Goal: Use online tool/utility: Utilize a website feature to perform a specific function

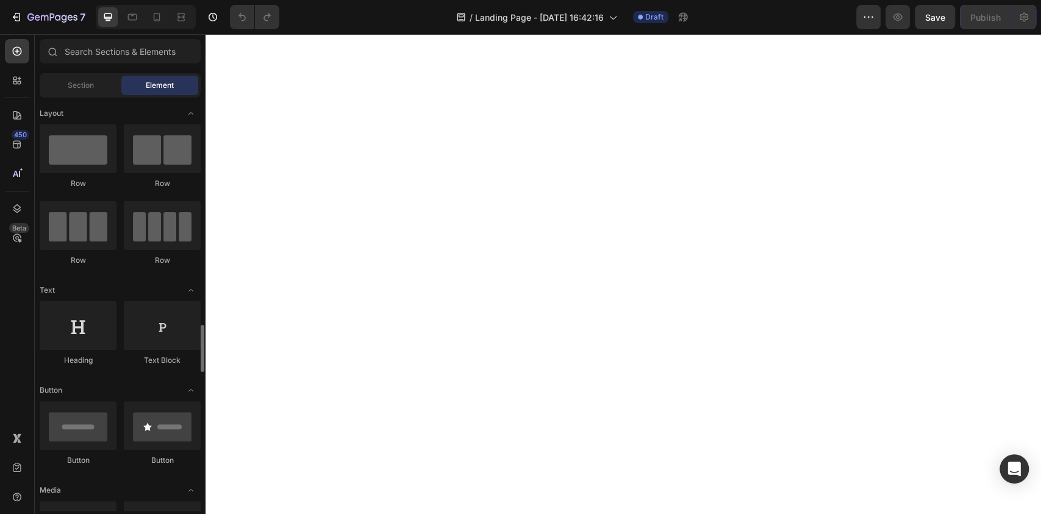
scroll to position [205, 0]
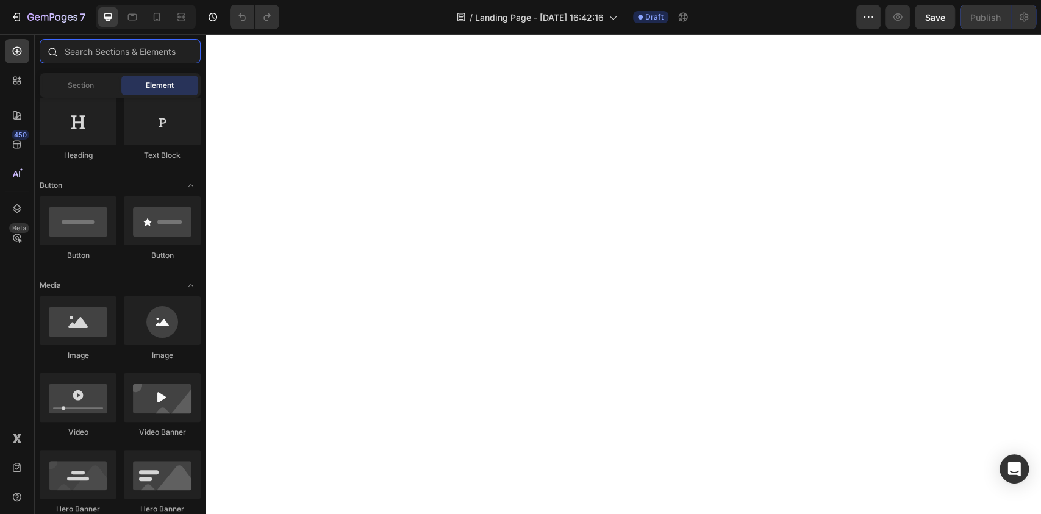
click at [122, 48] on input "text" at bounding box center [120, 51] width 161 height 24
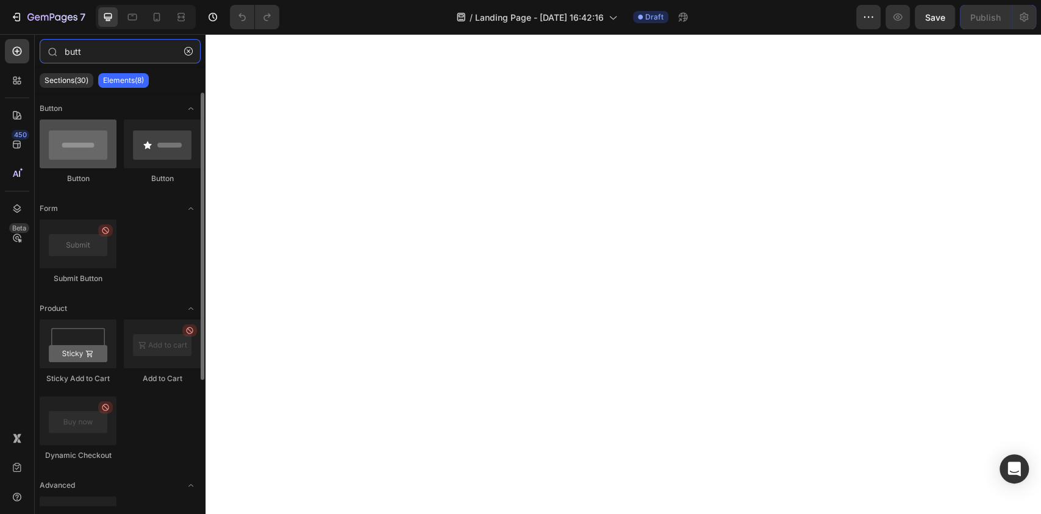
type input "butt"
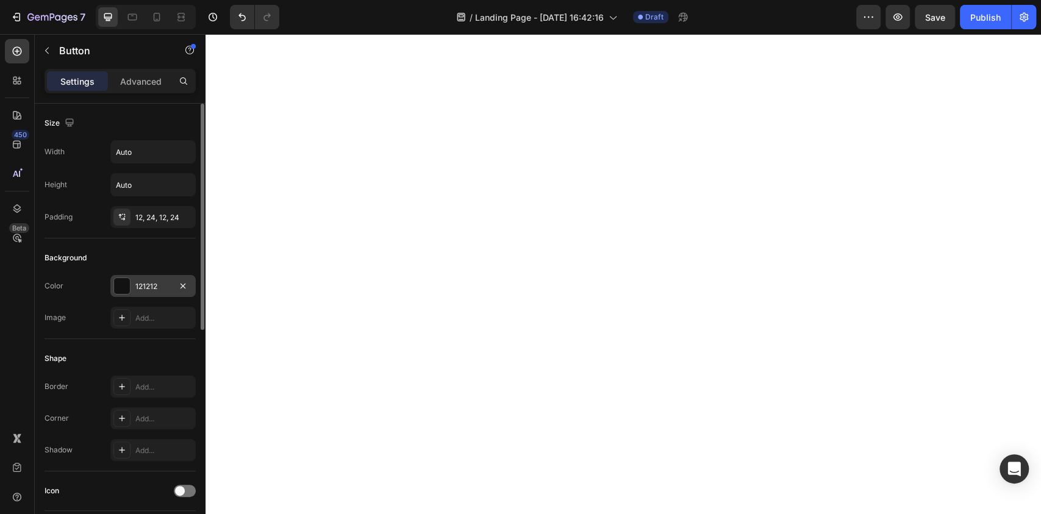
click at [146, 292] on div "121212" at bounding box center [152, 286] width 85 height 22
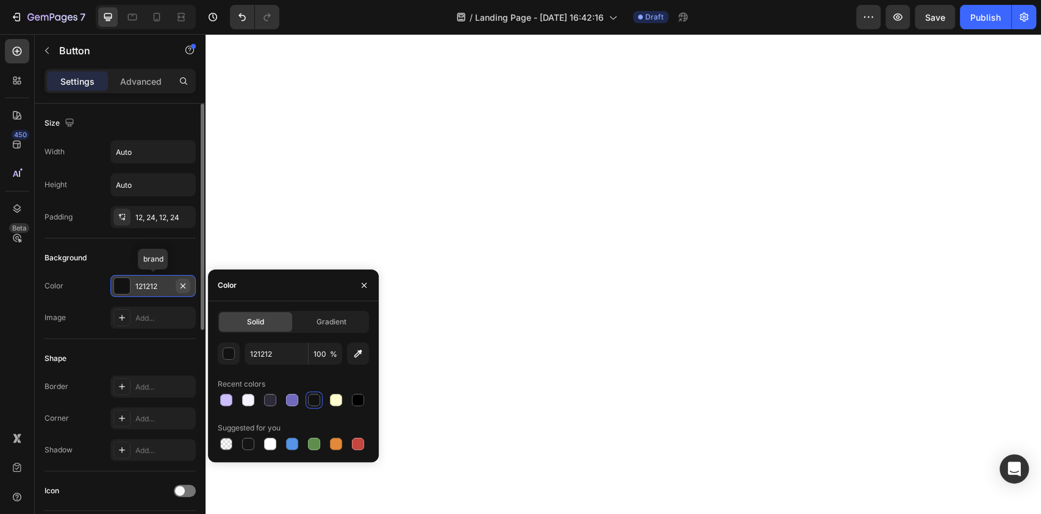
click at [187, 286] on icon "button" at bounding box center [183, 286] width 10 height 10
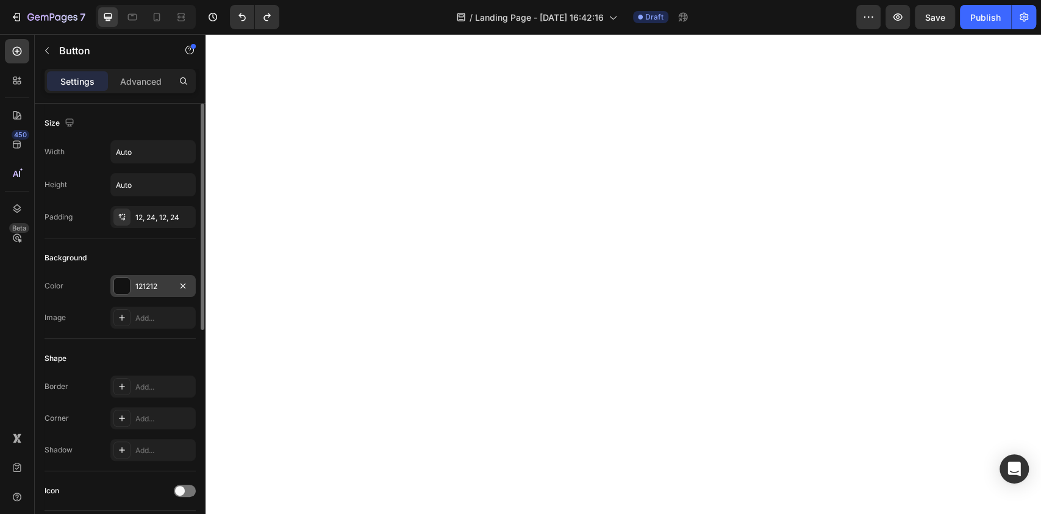
click at [148, 279] on div "121212" at bounding box center [152, 286] width 85 height 22
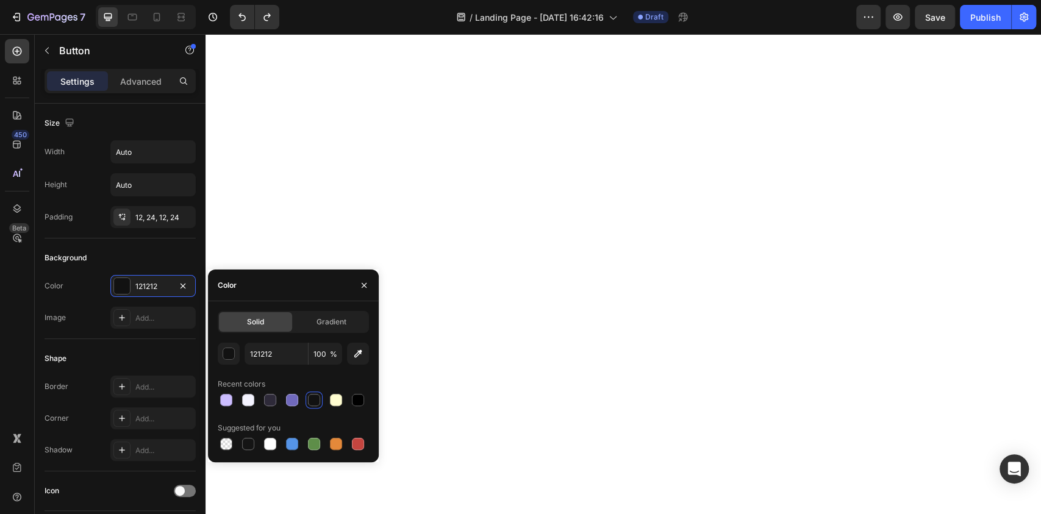
click at [330, 351] on span "%" at bounding box center [333, 354] width 7 height 11
click at [361, 355] on icon "button" at bounding box center [358, 354] width 12 height 12
type input "212121"
click at [332, 347] on input "100" at bounding box center [326, 354] width 34 height 22
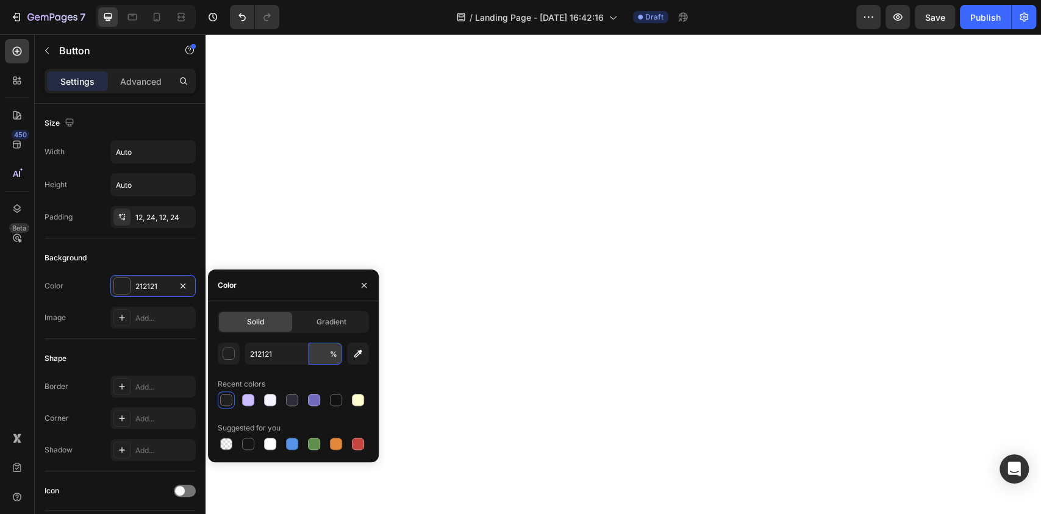
type input "5"
type input "1"
type input "5"
type input "100"
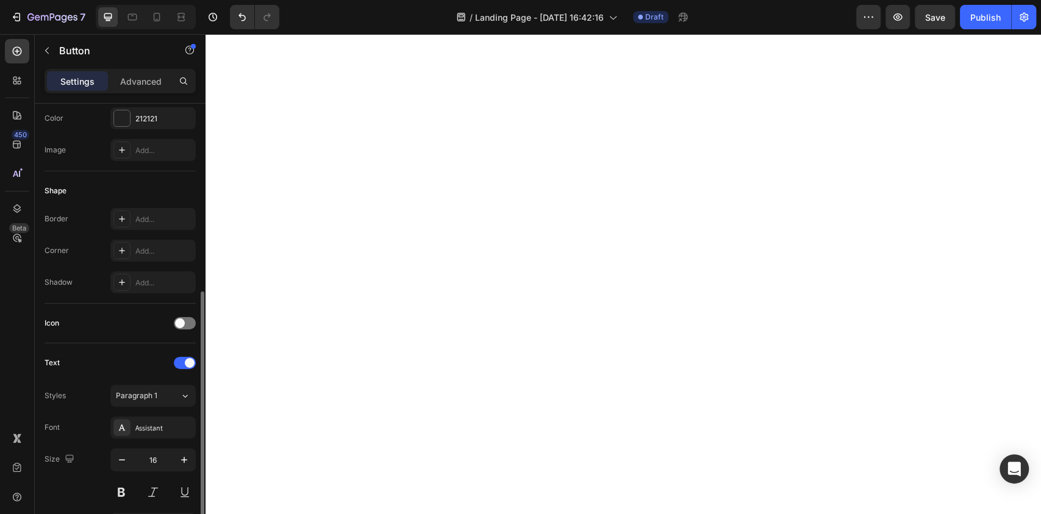
scroll to position [257, 0]
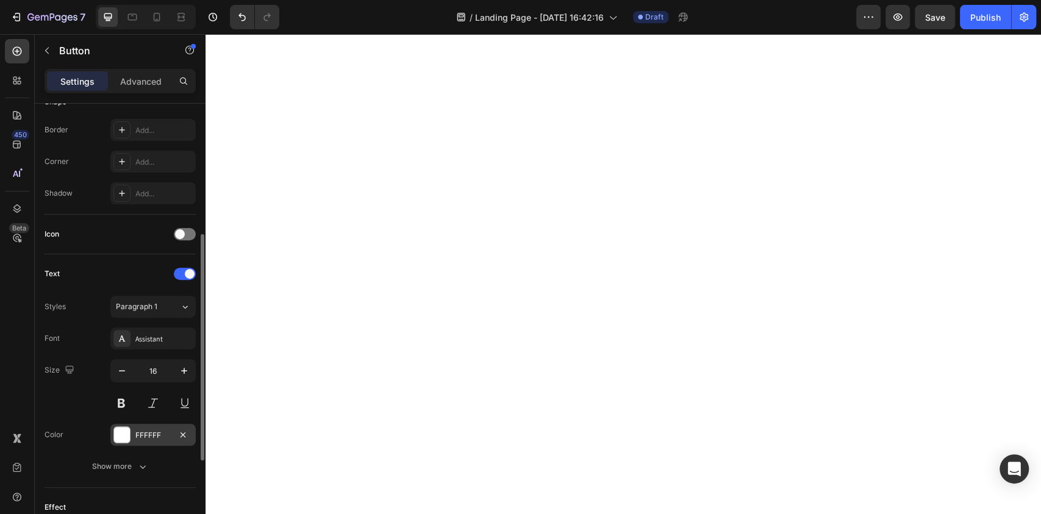
click at [153, 434] on div "FFFFFF" at bounding box center [152, 435] width 35 height 11
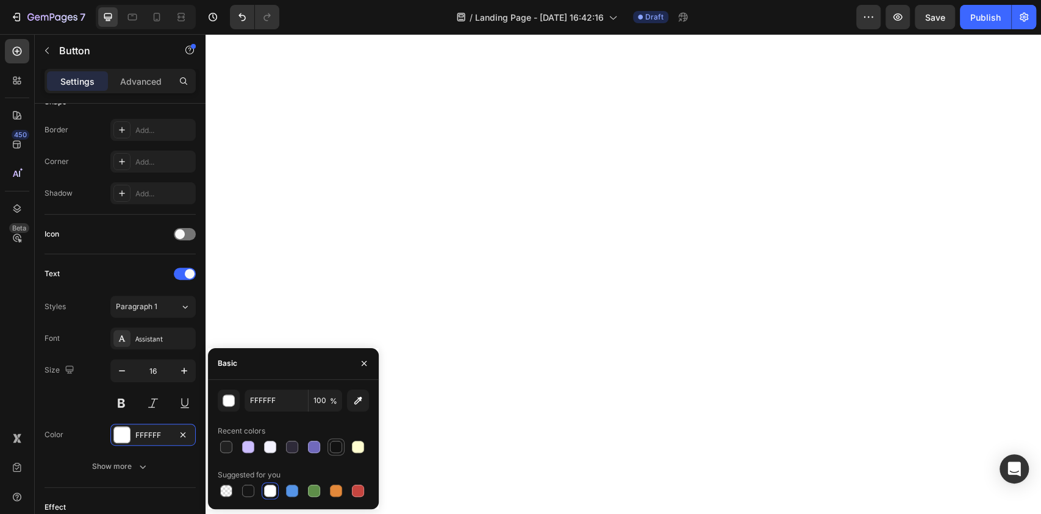
click at [334, 447] on div at bounding box center [336, 447] width 12 height 12
type input "121212"
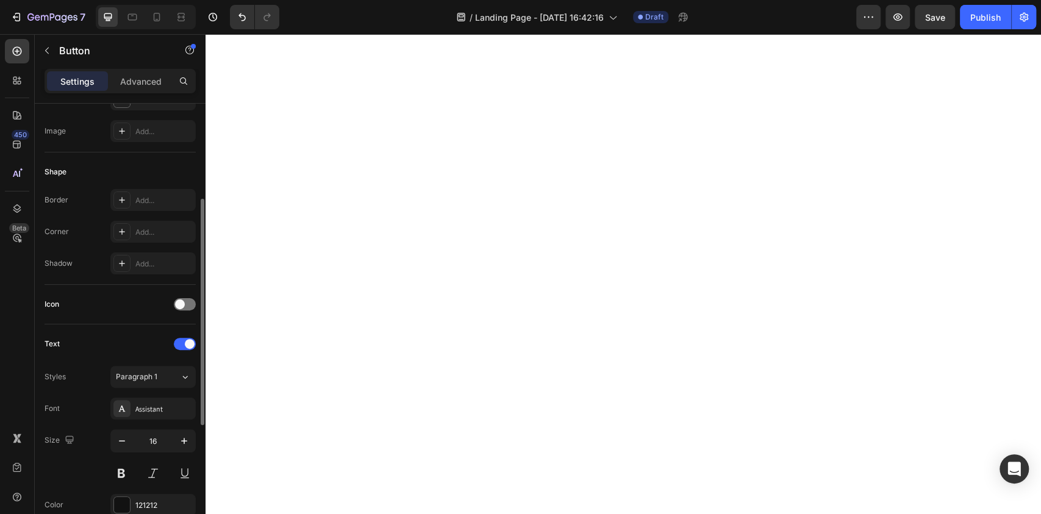
scroll to position [0, 0]
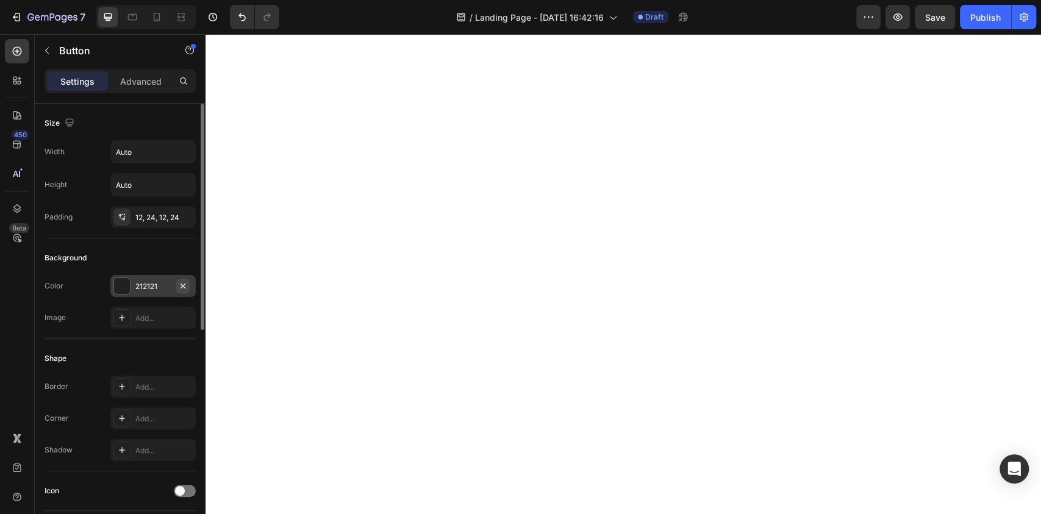
click at [185, 287] on icon "button" at bounding box center [183, 286] width 10 height 10
